Goal: Check status: Check status

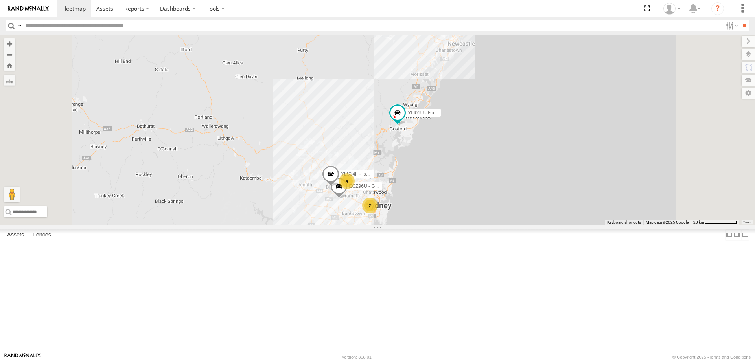
click at [355, 189] on div "4" at bounding box center [347, 181] width 16 height 16
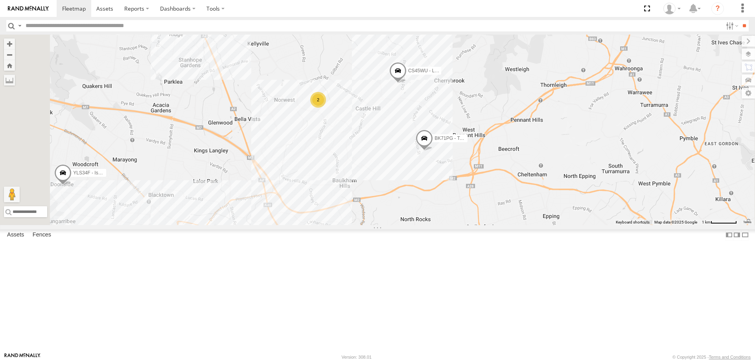
click at [433, 151] on span at bounding box center [424, 140] width 17 height 21
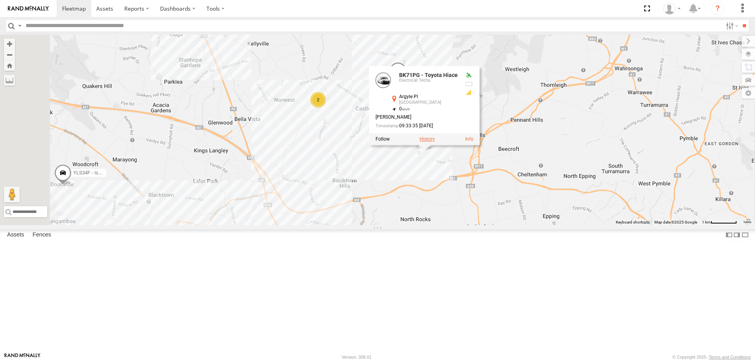
click at [435, 142] on label at bounding box center [427, 139] width 15 height 6
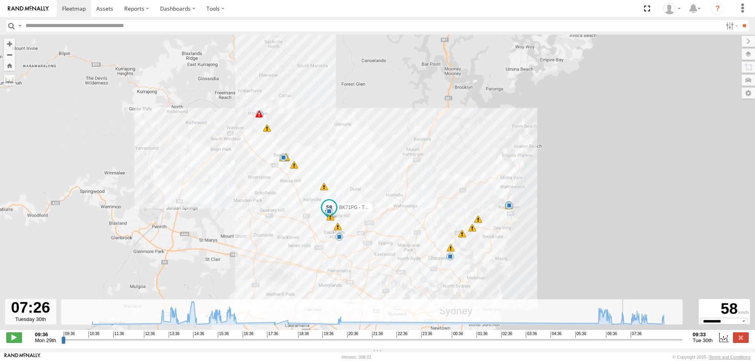
drag, startPoint x: 63, startPoint y: 344, endPoint x: 635, endPoint y: 341, distance: 571.8
type input "**********"
click at [630, 341] on input "range" at bounding box center [371, 339] width 621 height 7
click at [737, 341] on label at bounding box center [741, 338] width 16 height 10
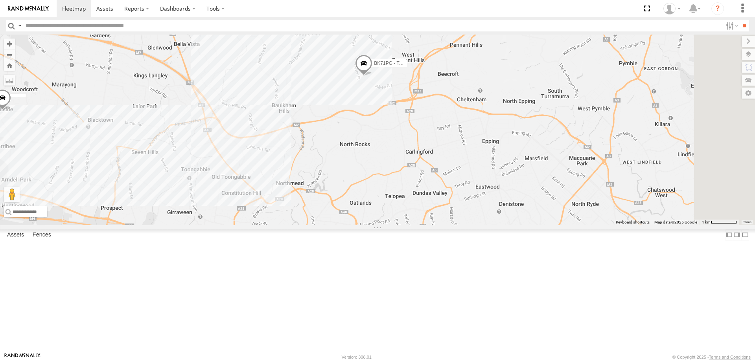
drag, startPoint x: 464, startPoint y: 232, endPoint x: 399, endPoint y: 149, distance: 105.0
click at [399, 149] on div "CS45WU - LDV BK71PG - Toyota Hiace 2" at bounding box center [377, 130] width 755 height 191
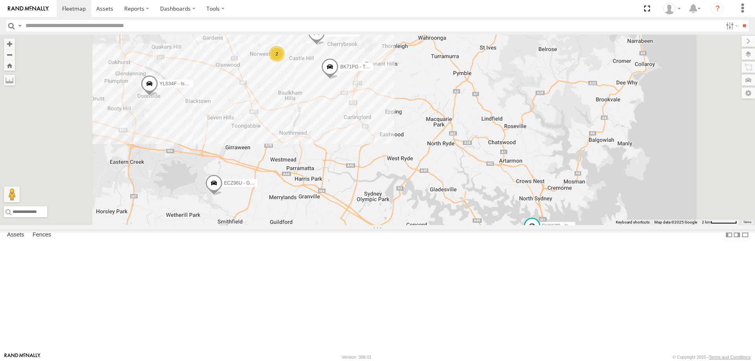
click at [285, 62] on div "2" at bounding box center [277, 54] width 16 height 16
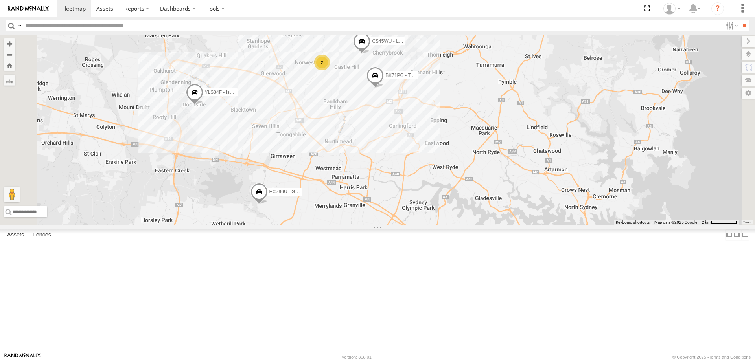
drag, startPoint x: 450, startPoint y: 166, endPoint x: 457, endPoint y: 167, distance: 6.4
click at [457, 167] on div "YLI19N - Isuzu DMAX ECZ96U - Great Wall EUX12C - Isuzu DMAX CS45WU - LDV BK71PG…" at bounding box center [377, 130] width 755 height 191
